Goal: Information Seeking & Learning: Learn about a topic

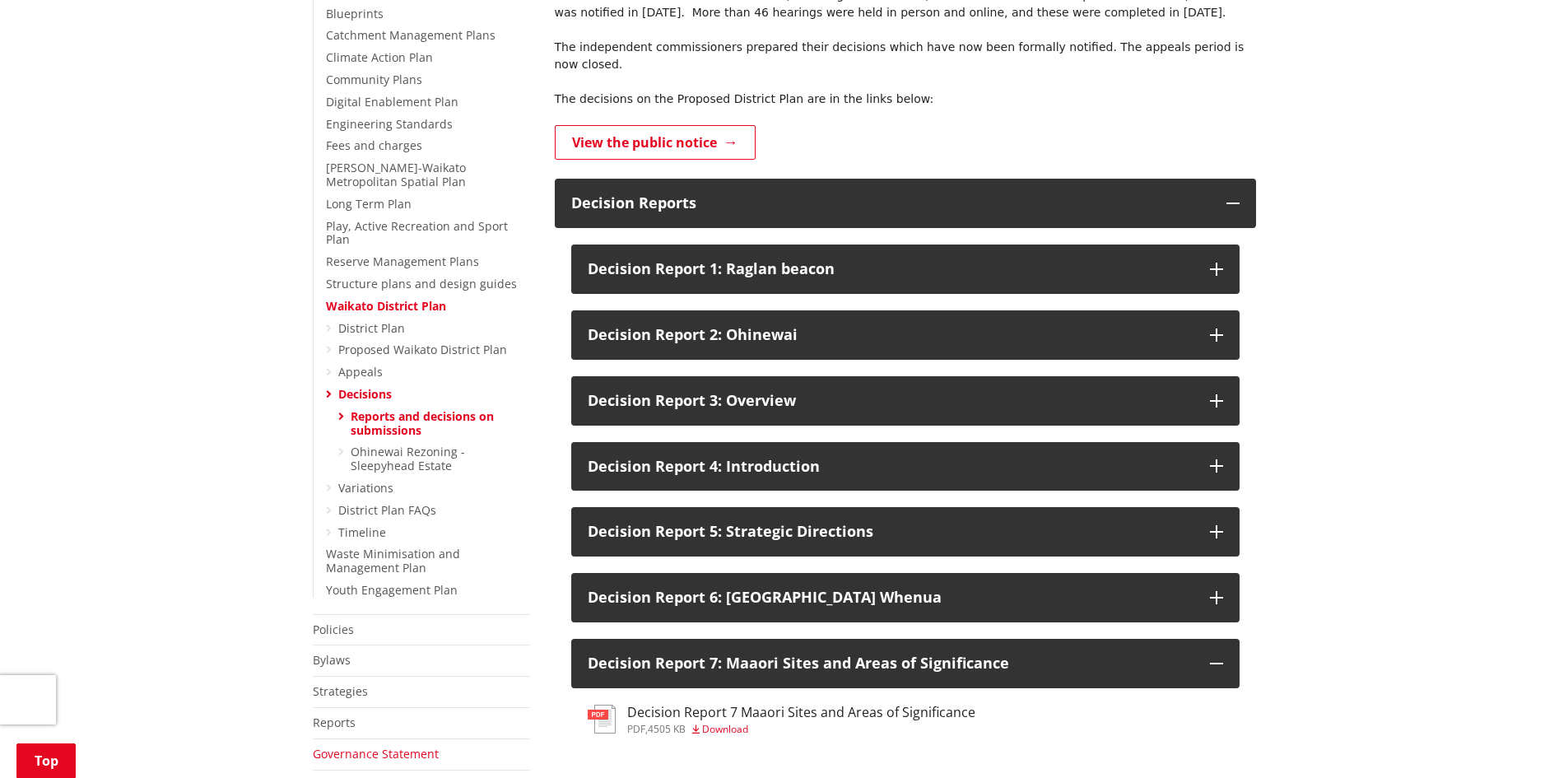
scroll to position [431, 0]
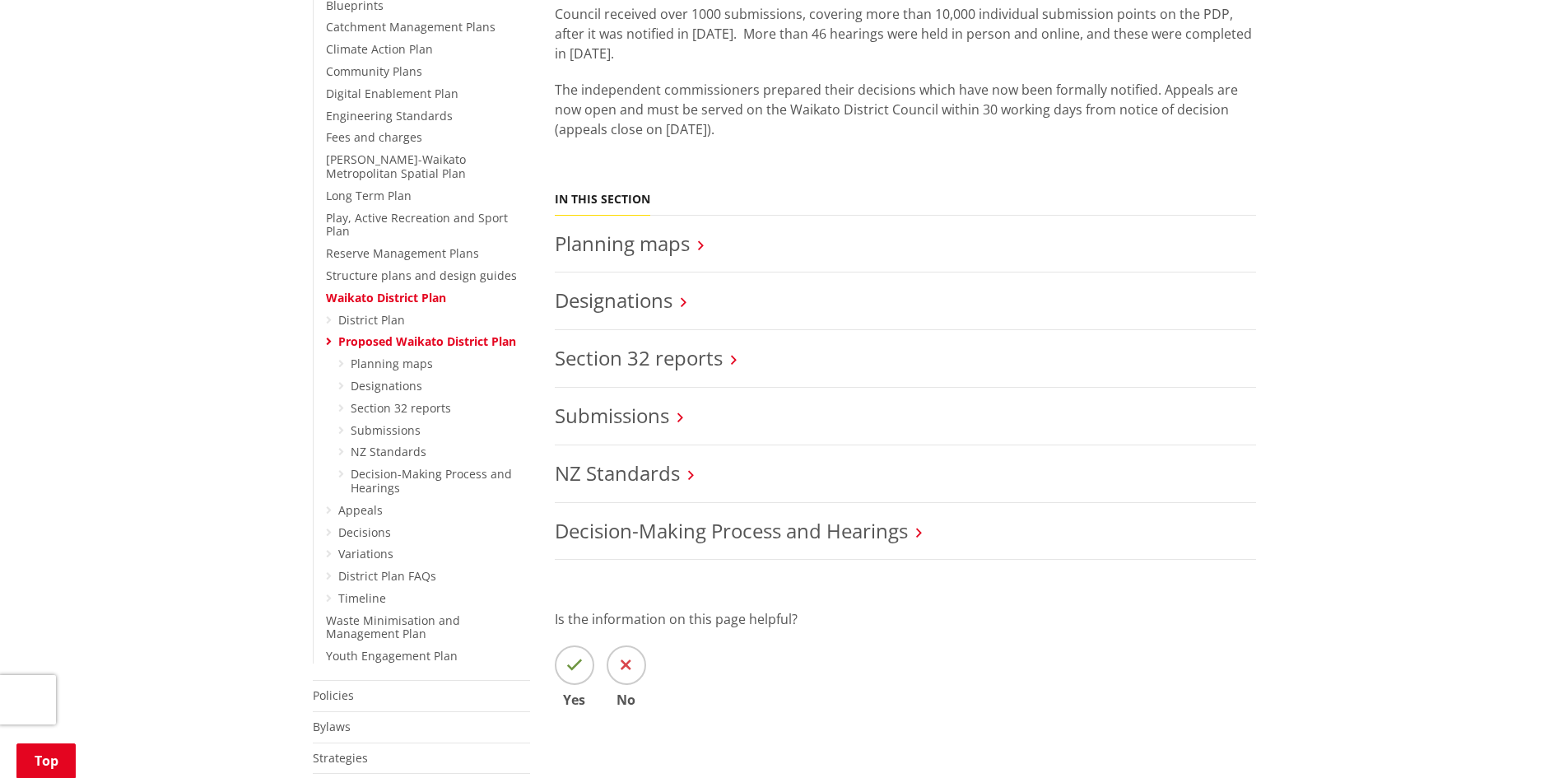
scroll to position [441, 0]
click at [611, 367] on link "Section 32 reports" at bounding box center [639, 357] width 168 height 28
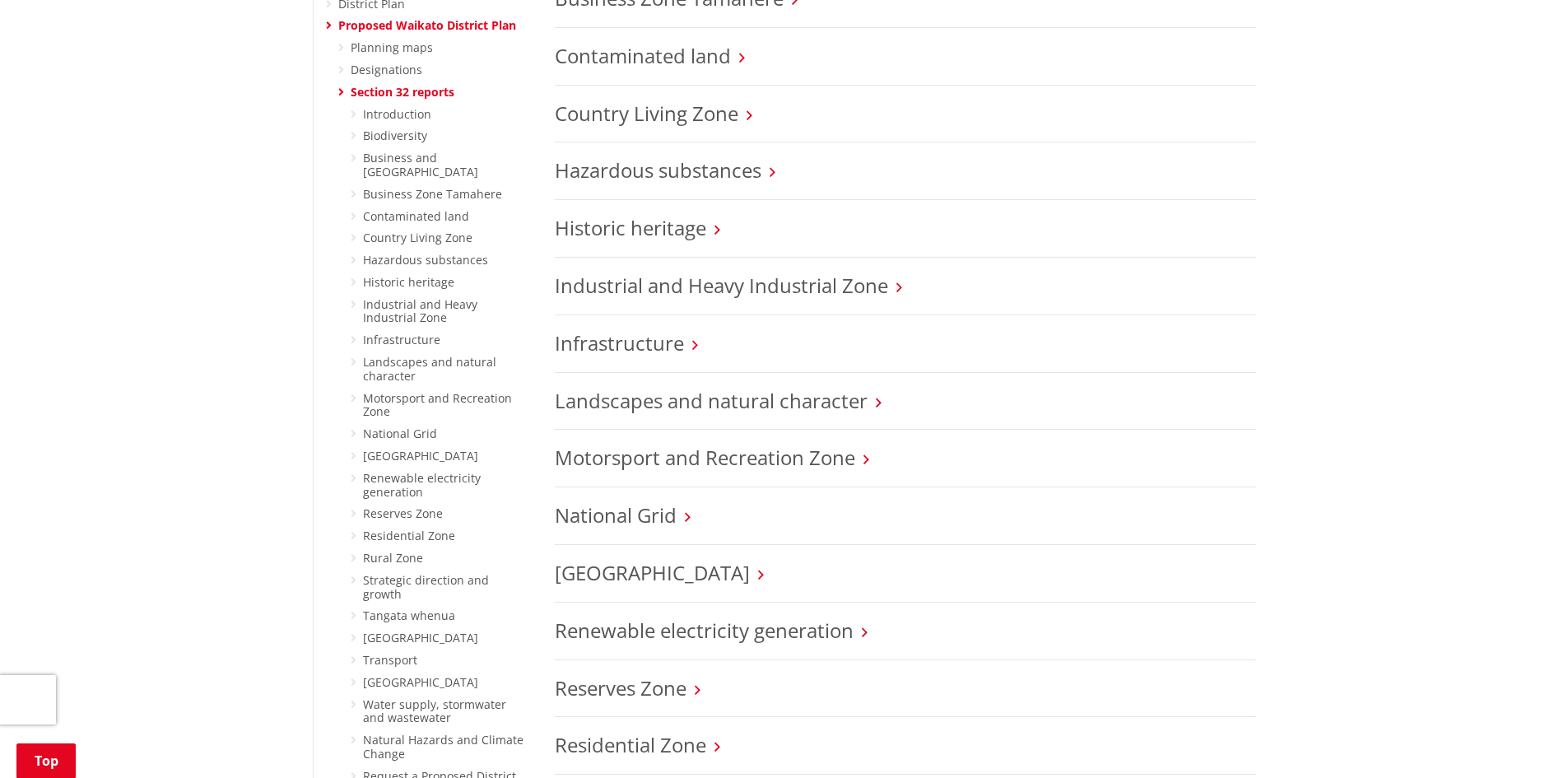
scroll to position [756, 0]
click at [659, 231] on link "Historic heritage" at bounding box center [631, 229] width 152 height 28
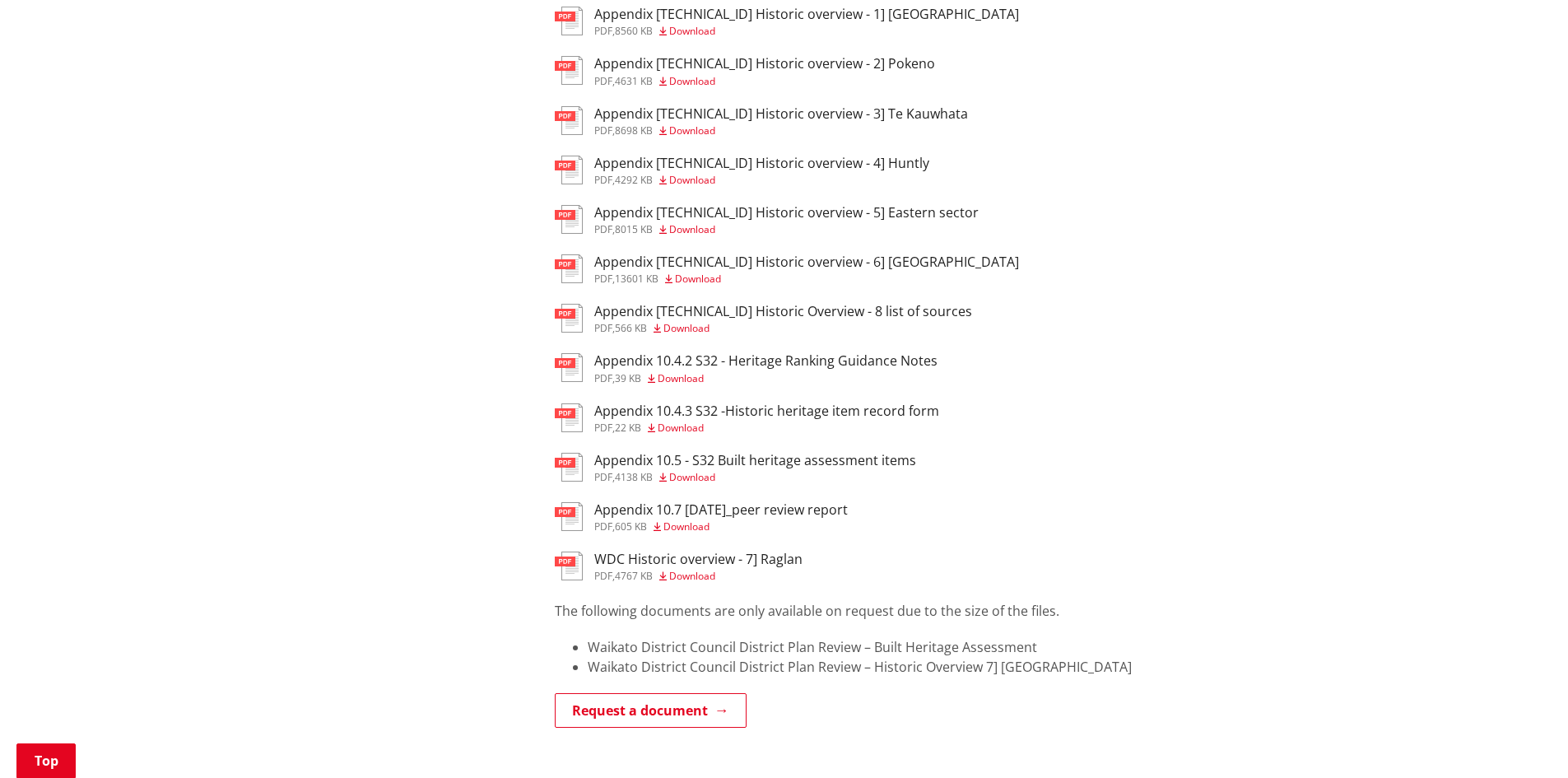
scroll to position [741, 0]
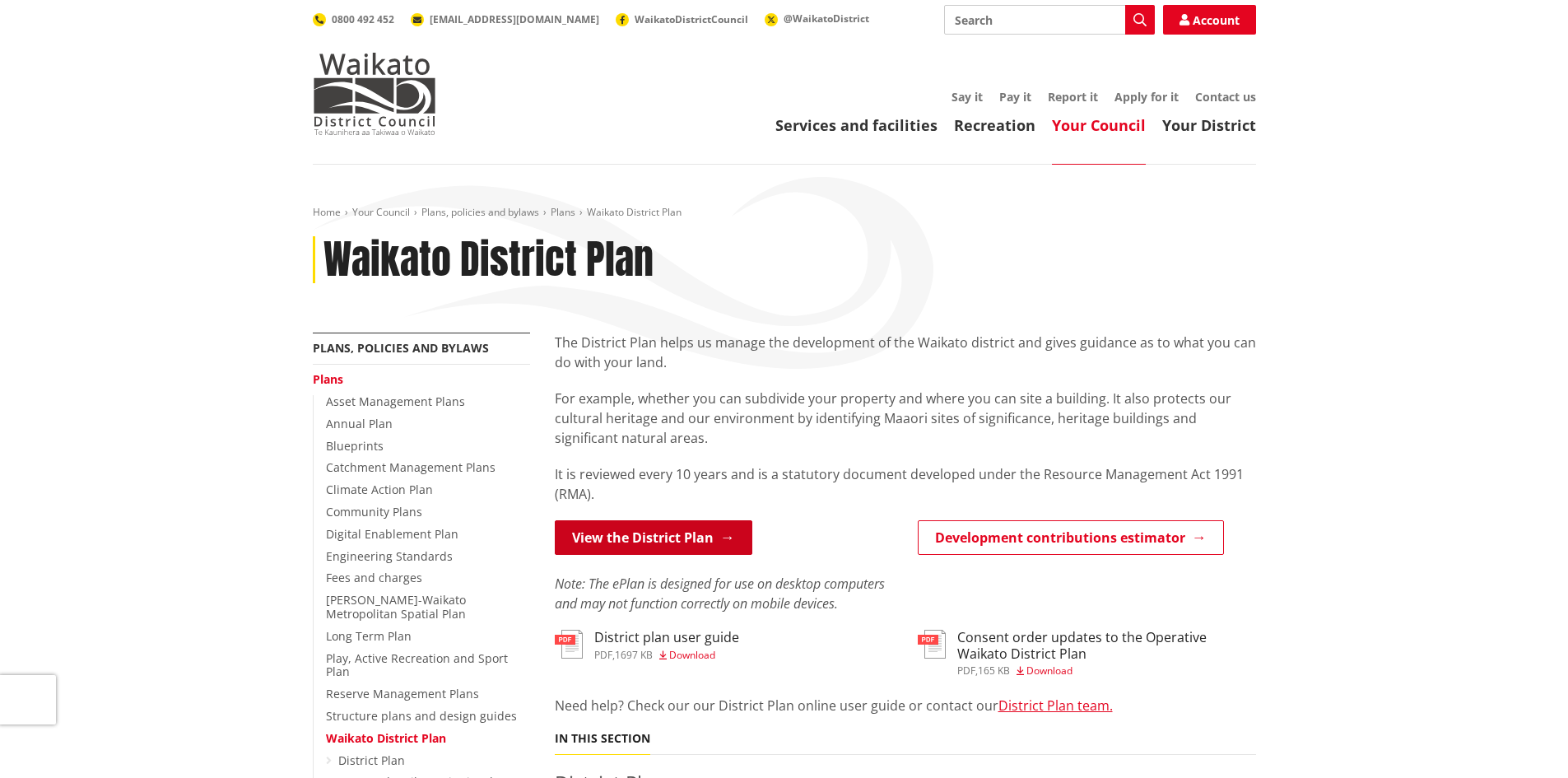
click at [682, 532] on link "View the District Plan" at bounding box center [653, 538] width 198 height 35
